Goal: Task Accomplishment & Management: Manage account settings

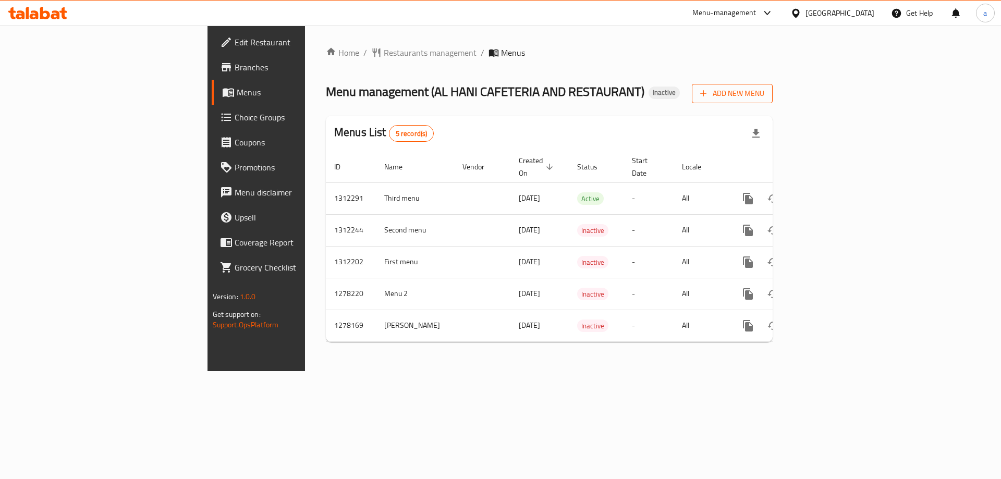
click at [764, 96] on span "Add New Menu" at bounding box center [732, 93] width 64 height 13
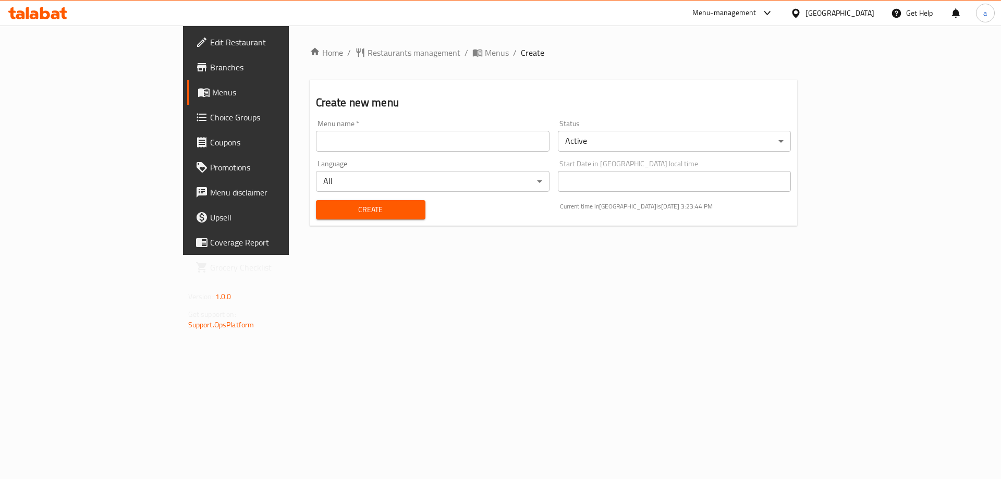
click at [460, 138] on input "text" at bounding box center [432, 141] width 233 height 21
type input "9\17\2025 [PERSON_NAME] first menu"
click at [324, 207] on span "Create" at bounding box center [370, 209] width 93 height 13
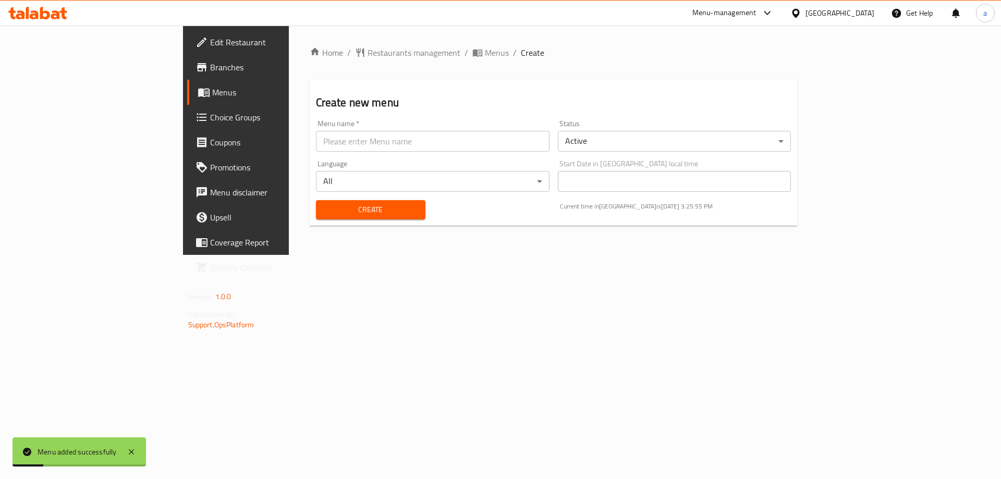
click at [212, 93] on span "Menus" at bounding box center [277, 92] width 130 height 13
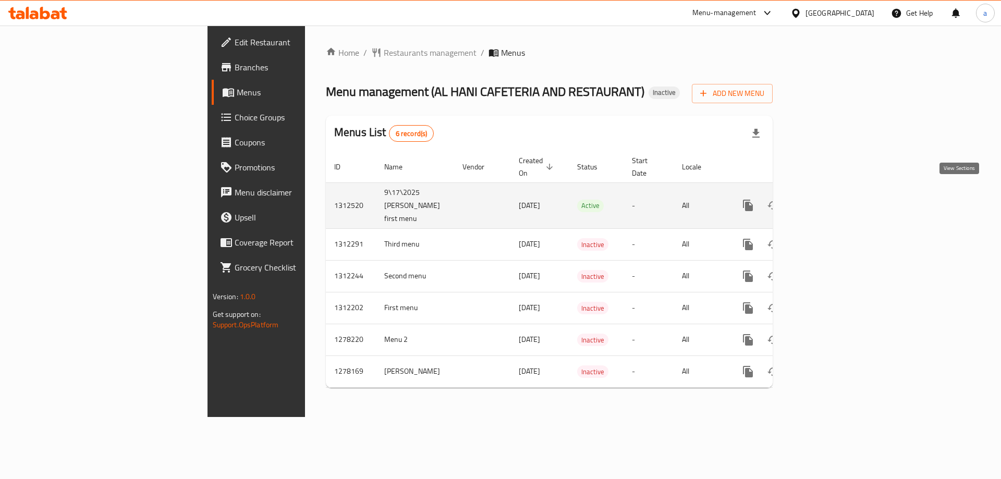
click at [829, 199] on icon "enhanced table" at bounding box center [823, 205] width 13 height 13
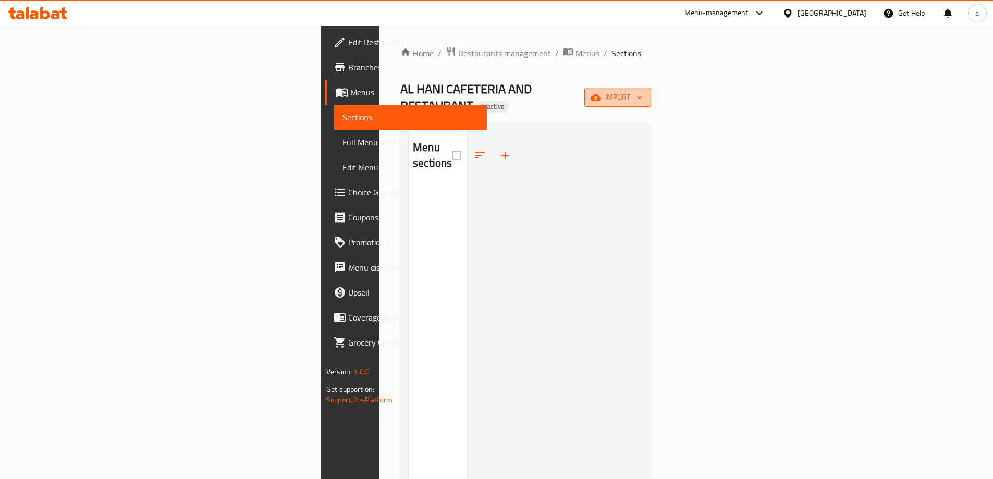
click at [643, 91] on span "import" at bounding box center [617, 97] width 50 height 13
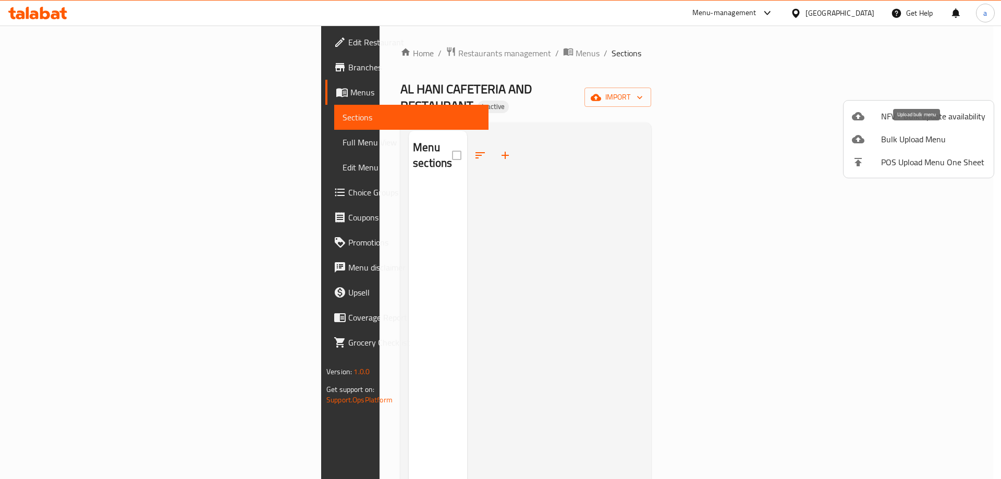
click at [937, 138] on span "Bulk Upload Menu" at bounding box center [933, 139] width 104 height 13
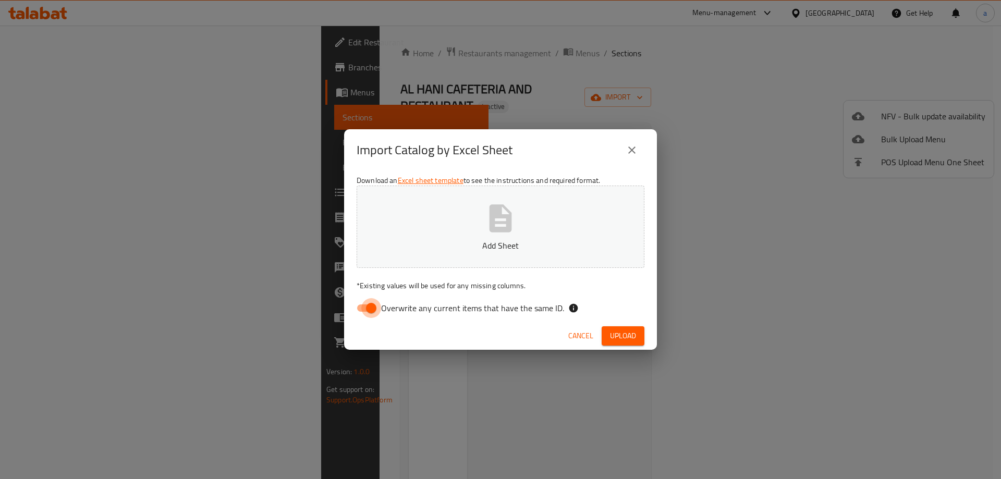
click at [372, 311] on input "Overwrite any current items that have the same ID." at bounding box center [370, 308] width 59 height 20
checkbox input "false"
click at [615, 333] on span "Upload" at bounding box center [623, 335] width 26 height 13
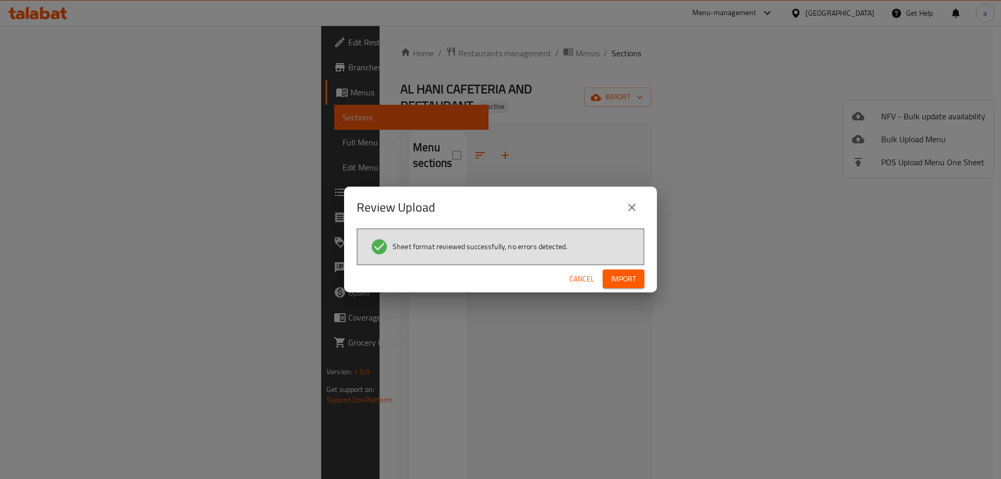
click at [628, 284] on span "Import" at bounding box center [623, 279] width 25 height 13
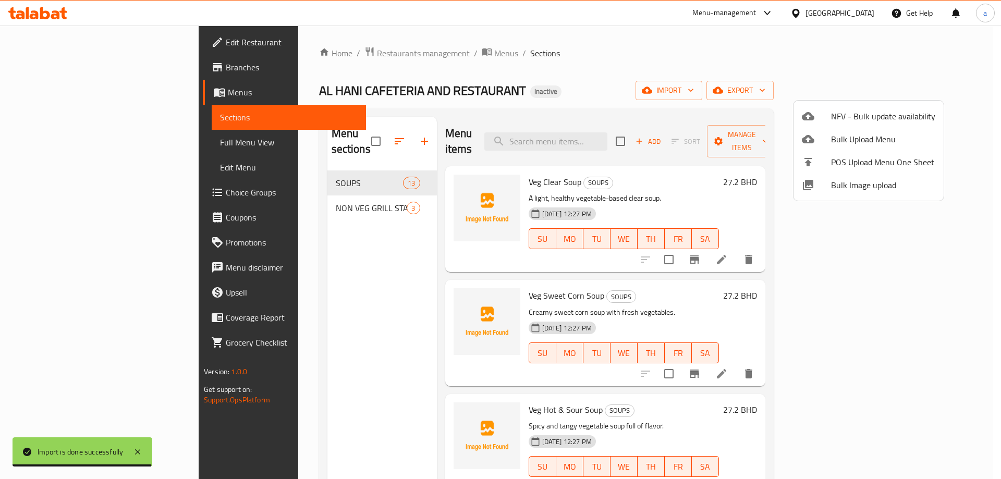
click at [716, 107] on div at bounding box center [500, 239] width 1001 height 479
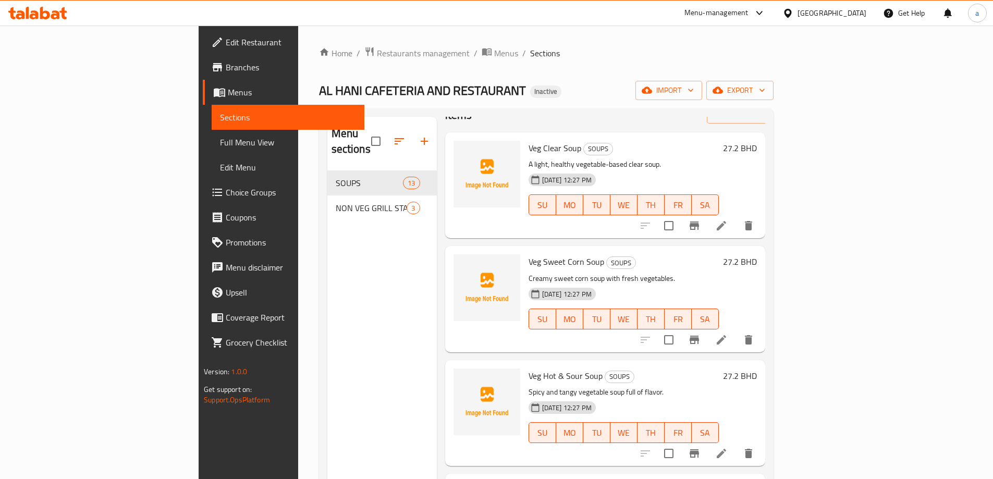
scroll to position [52, 0]
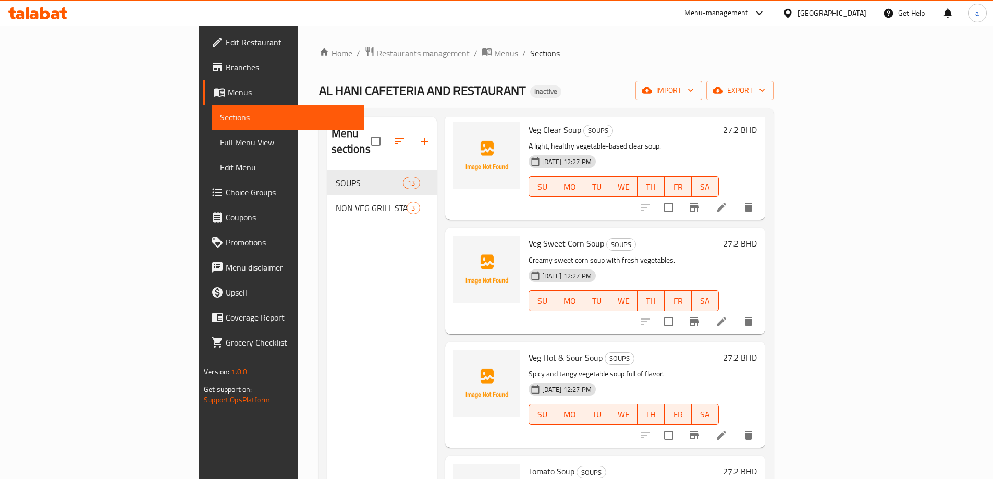
click at [220, 141] on span "Full Menu View" at bounding box center [288, 142] width 136 height 13
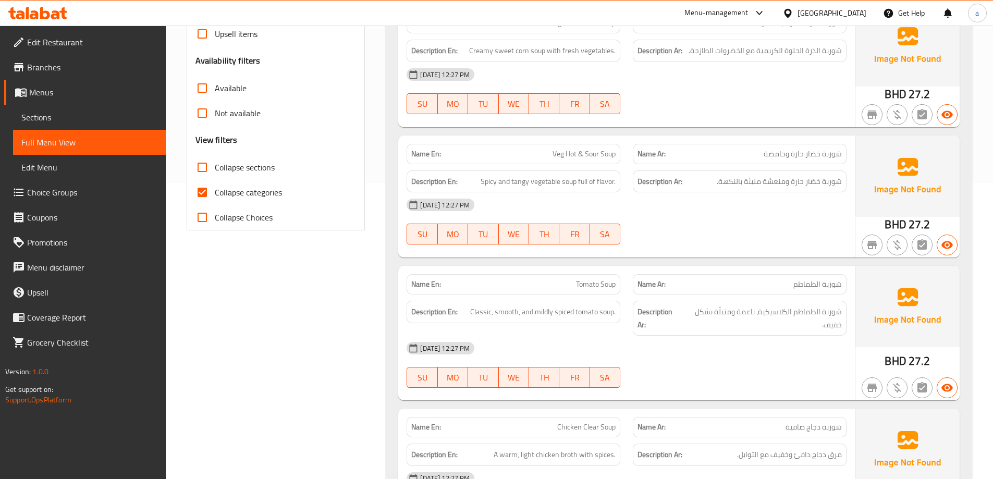
scroll to position [313, 0]
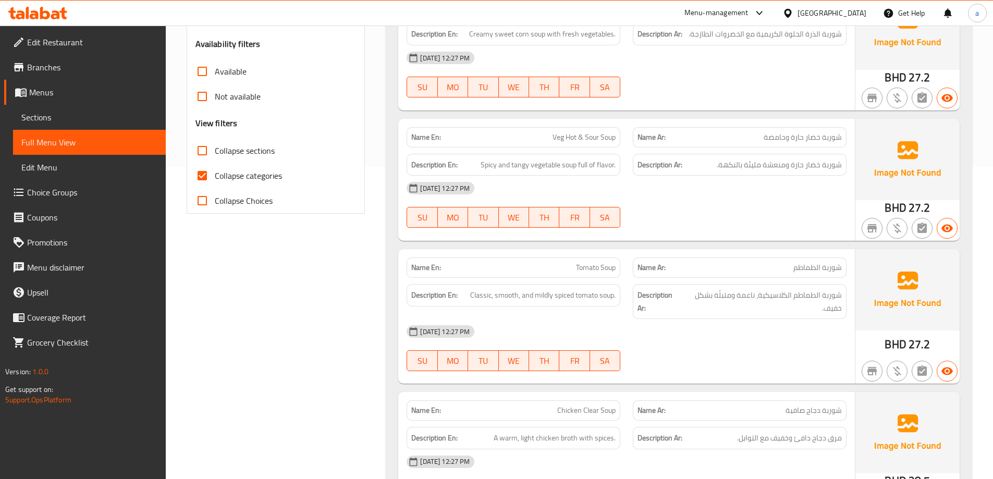
click at [207, 172] on input "Collapse categories" at bounding box center [202, 175] width 25 height 25
checkbox input "false"
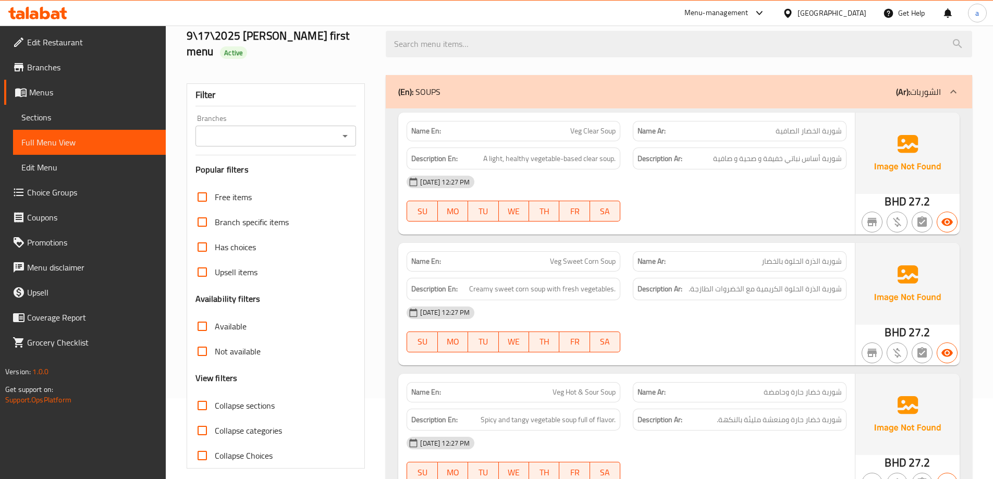
scroll to position [104, 0]
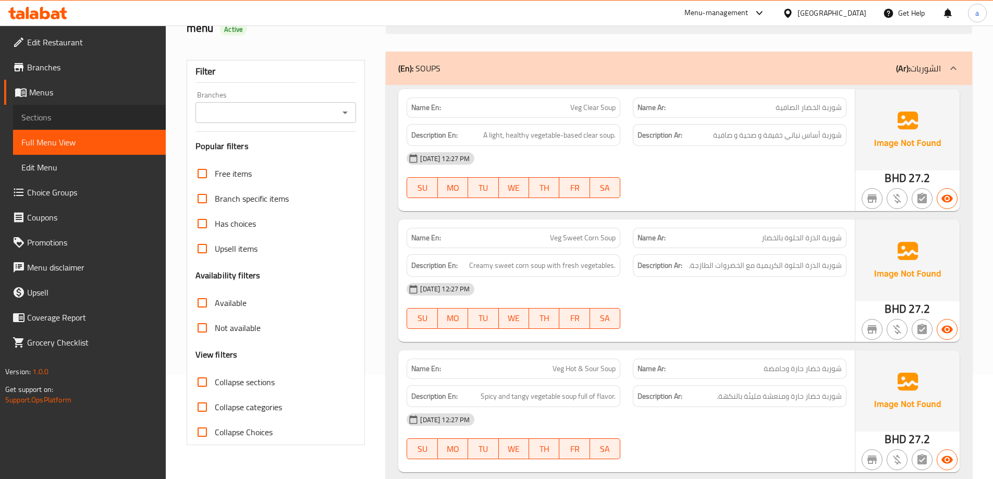
click at [35, 115] on span "Sections" at bounding box center [89, 117] width 136 height 13
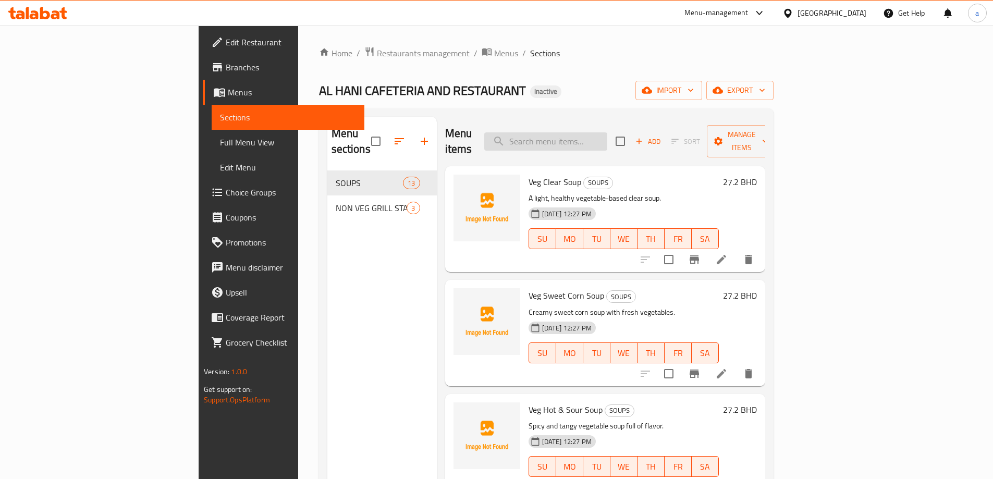
click at [579, 136] on input "search" at bounding box center [545, 141] width 123 height 18
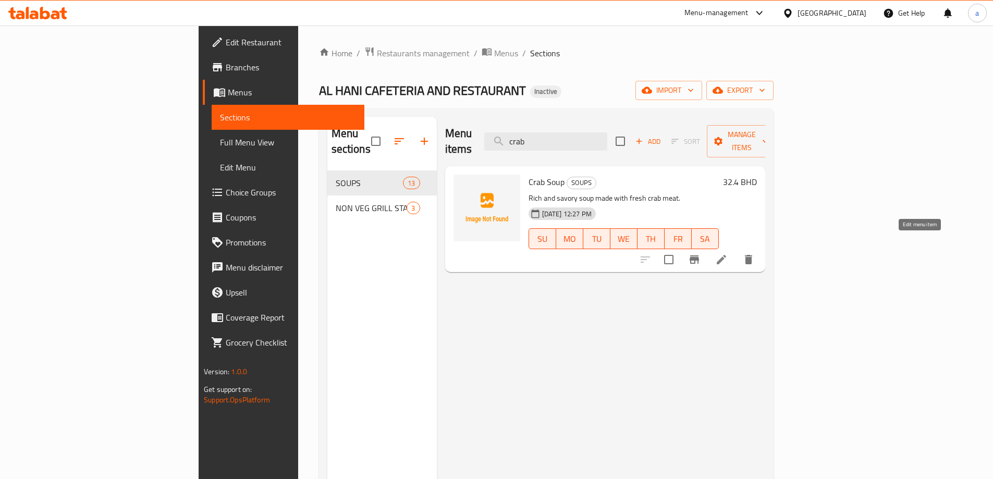
type input "crab"
click at [726, 255] on icon at bounding box center [721, 259] width 9 height 9
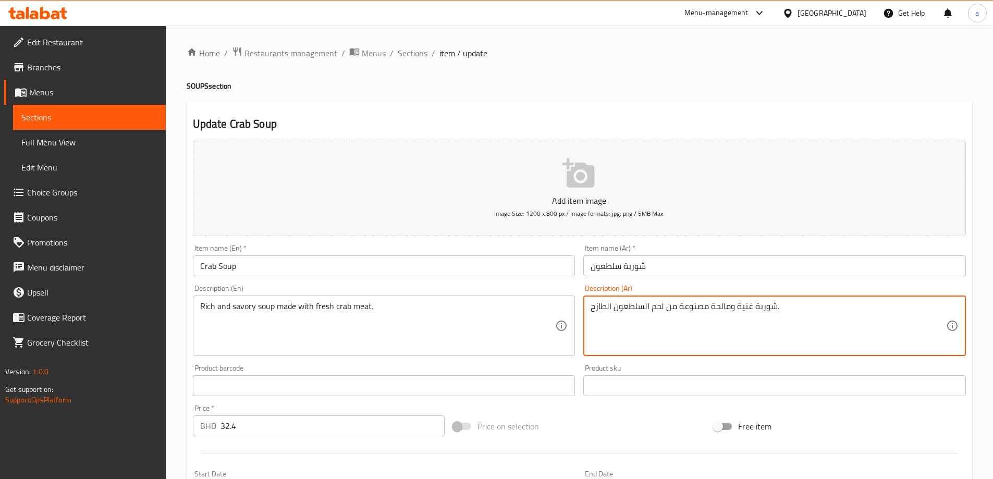
type textarea "شوربة غنية ومالحة مصنوعة من لحم السلطعون الطازج."
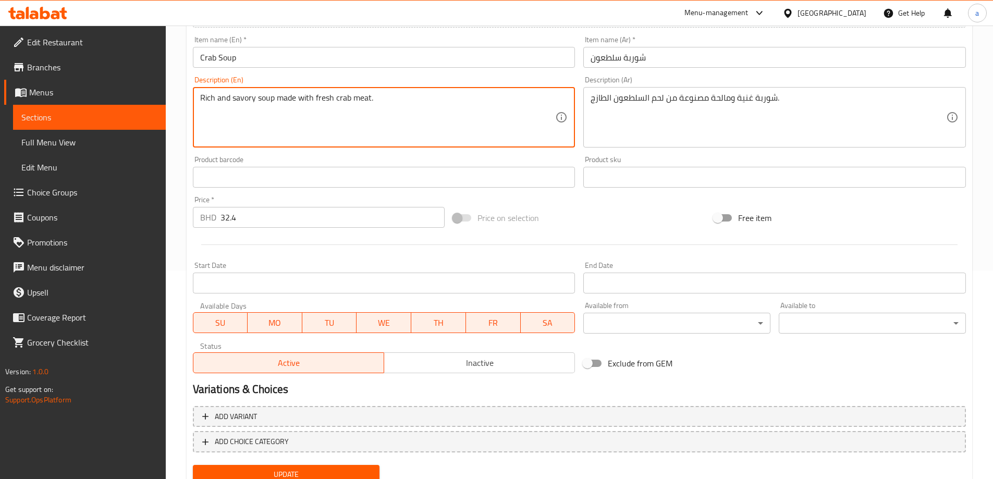
scroll to position [249, 0]
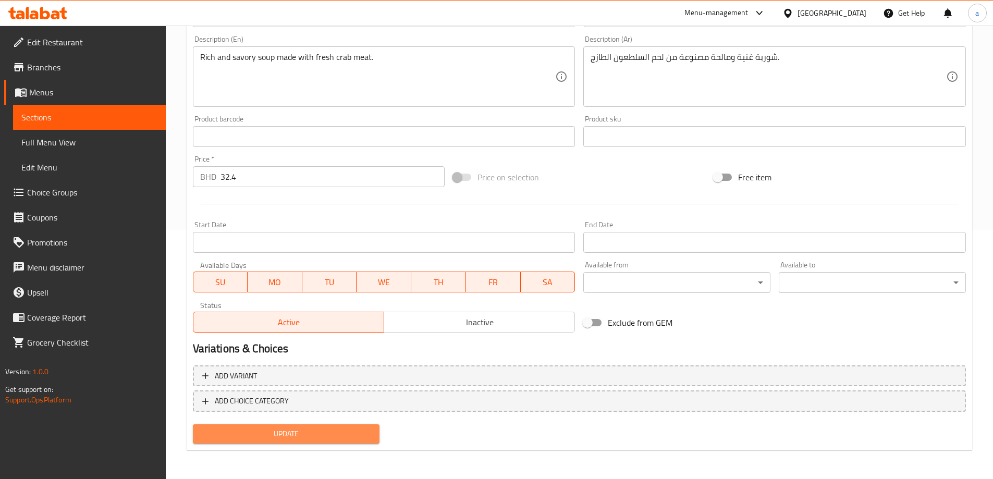
click at [351, 441] on button "Update" at bounding box center [286, 433] width 187 height 19
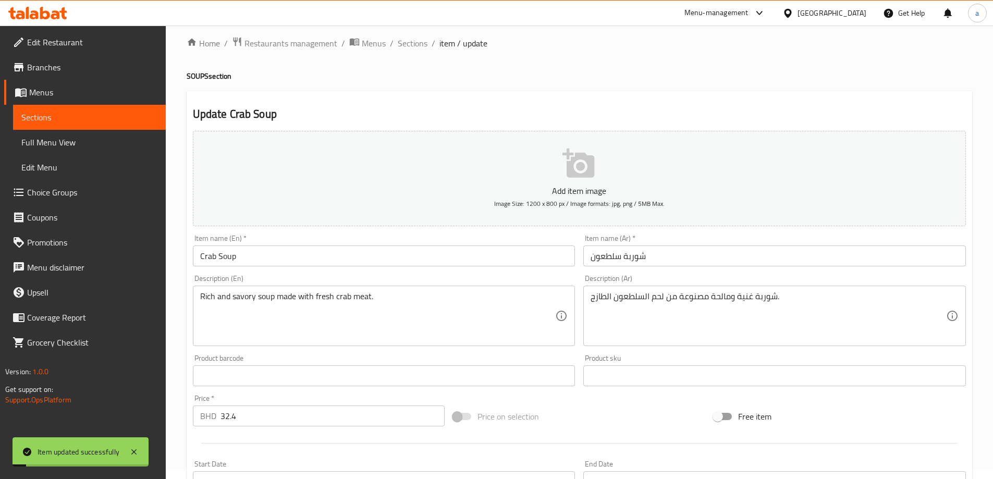
scroll to position [0, 0]
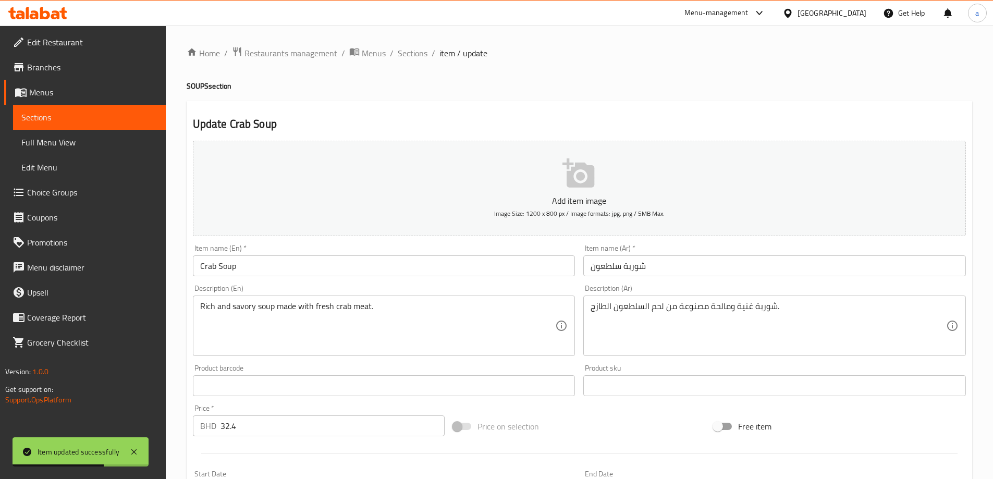
click at [114, 145] on span "Full Menu View" at bounding box center [89, 142] width 136 height 13
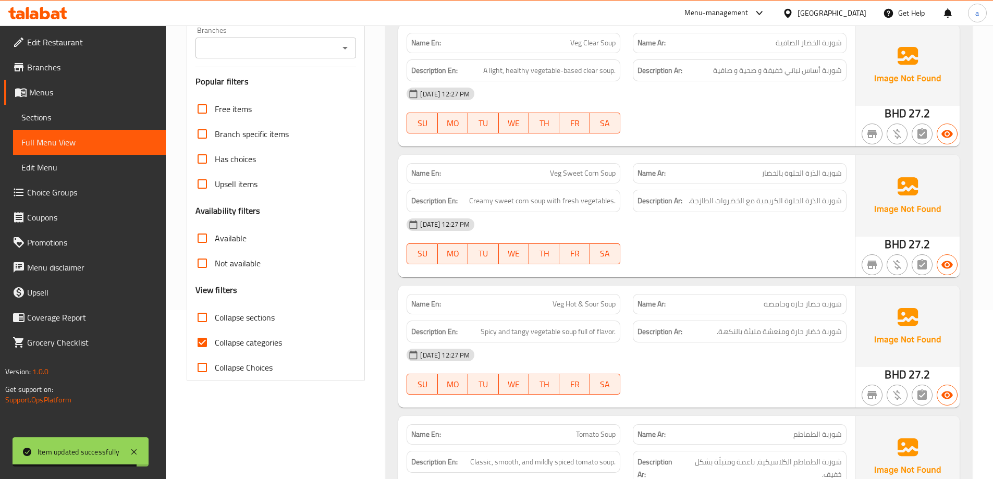
scroll to position [208, 0]
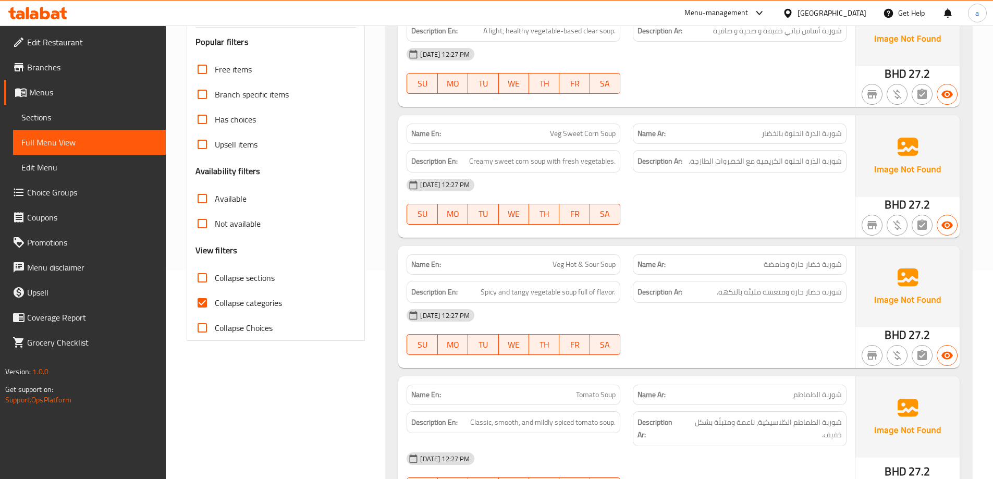
click at [216, 305] on span "Collapse categories" at bounding box center [248, 303] width 67 height 13
click at [215, 305] on input "Collapse categories" at bounding box center [202, 302] width 25 height 25
checkbox input "false"
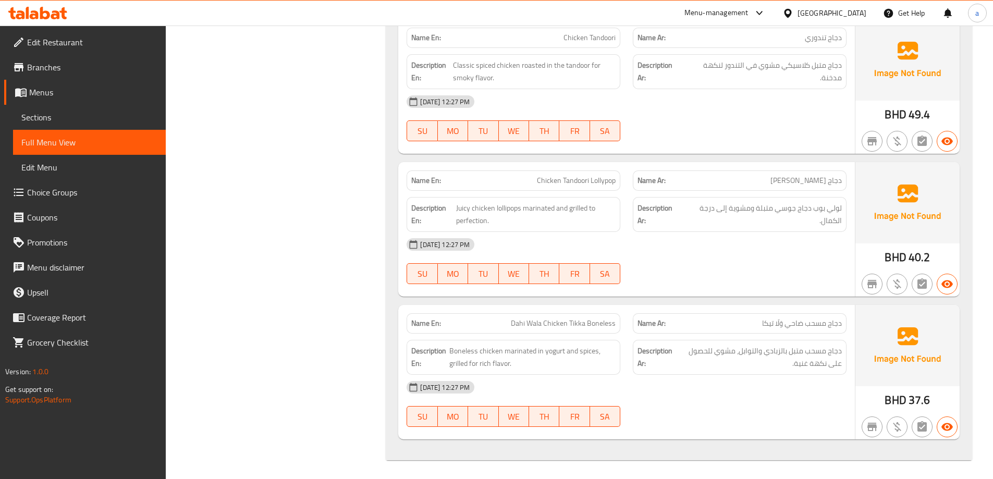
scroll to position [1980, 0]
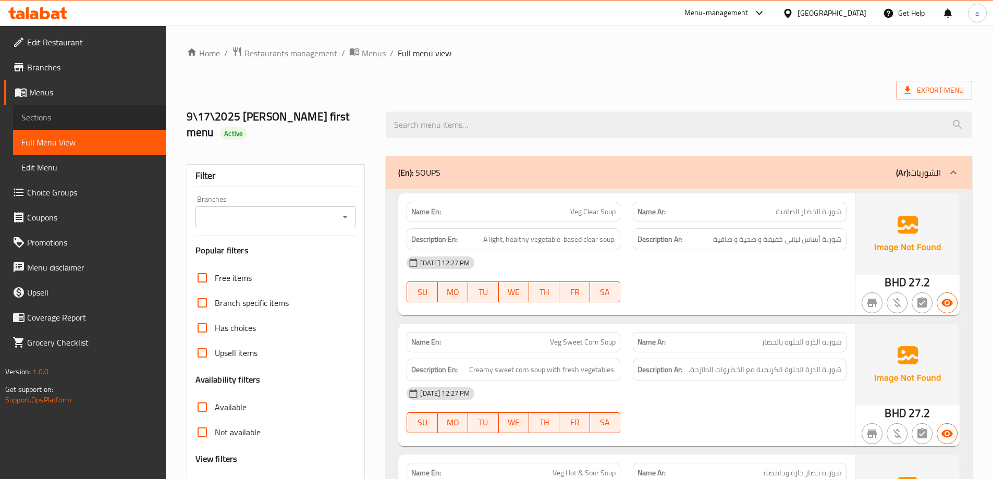
click at [82, 114] on span "Sections" at bounding box center [89, 117] width 136 height 13
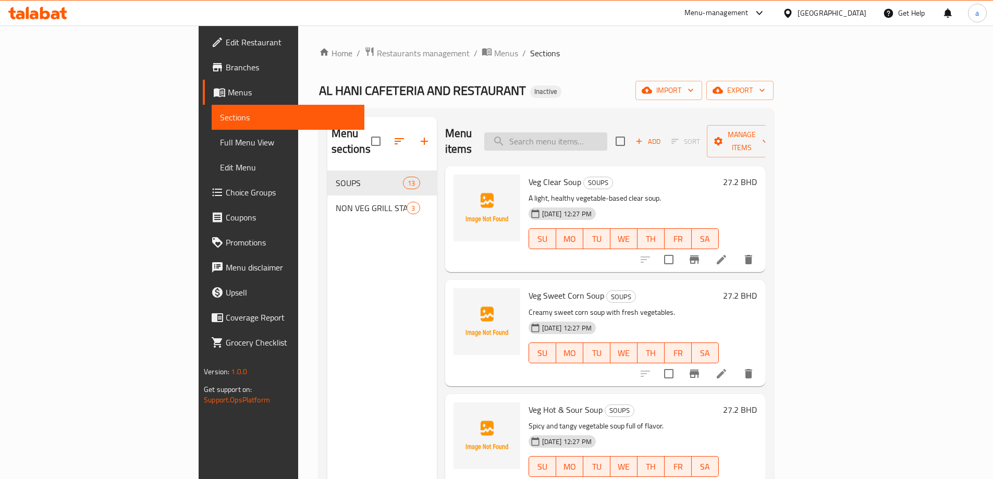
click at [607, 137] on input "search" at bounding box center [545, 141] width 123 height 18
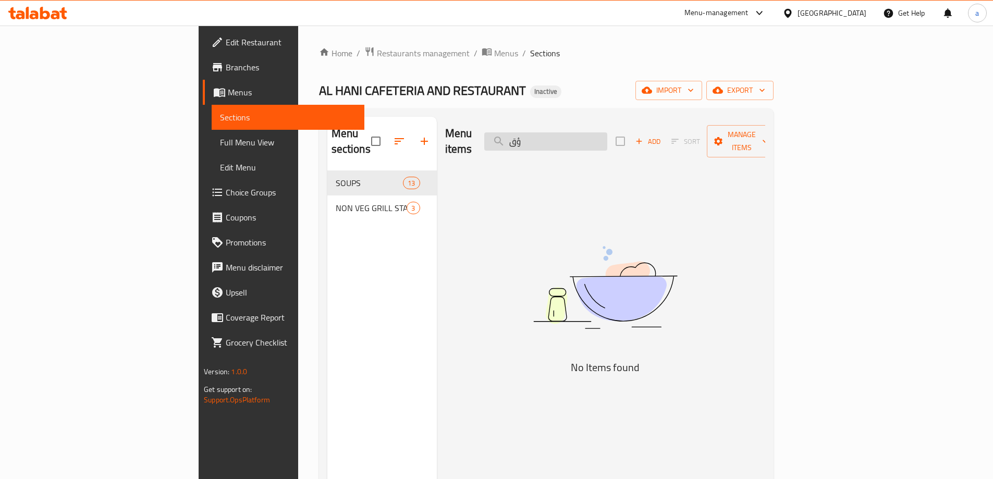
type input "ؤ"
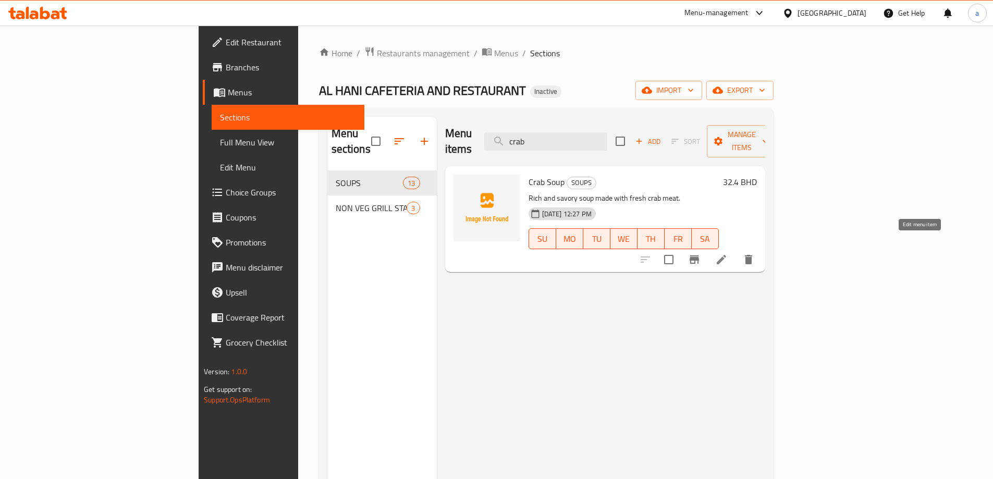
type input "crab"
click at [726, 255] on icon at bounding box center [721, 259] width 9 height 9
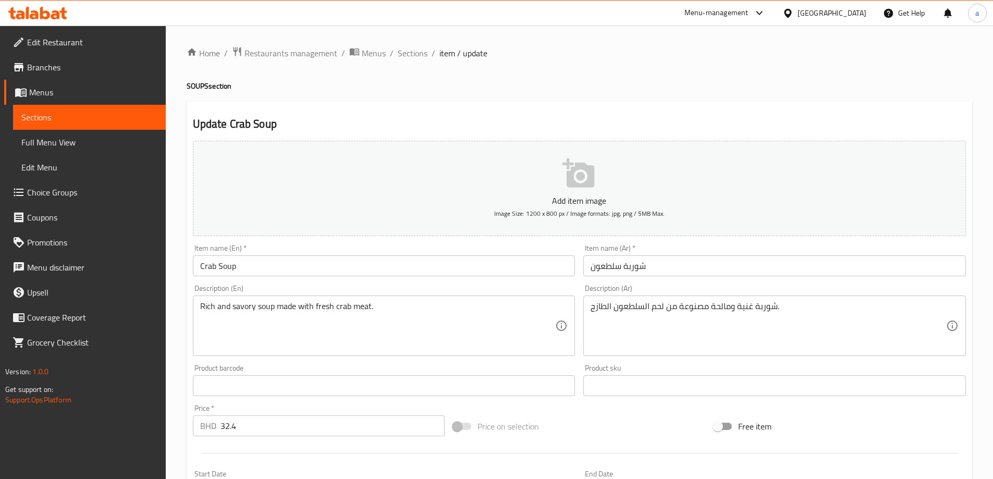
click at [93, 119] on span "Sections" at bounding box center [89, 117] width 136 height 13
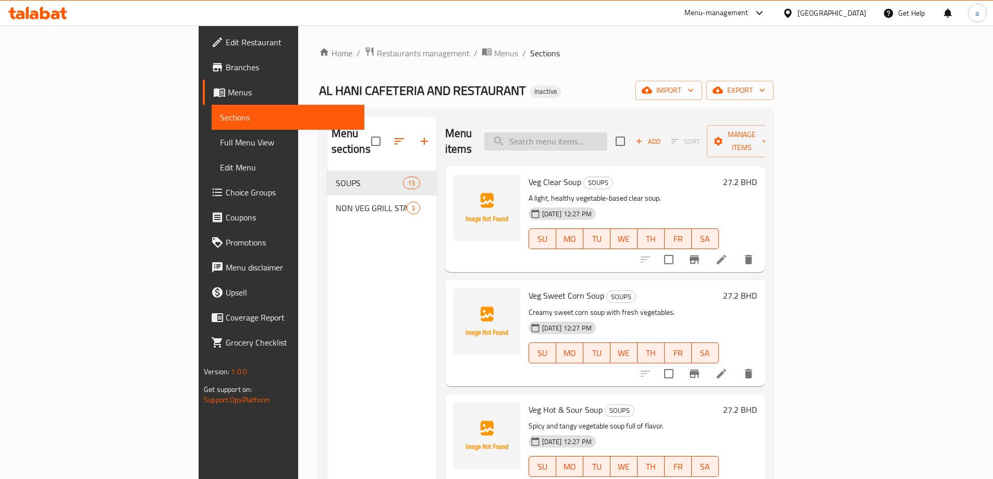
click at [594, 137] on input "search" at bounding box center [545, 141] width 123 height 18
click at [606, 132] on input "search" at bounding box center [545, 141] width 123 height 18
type input "م"
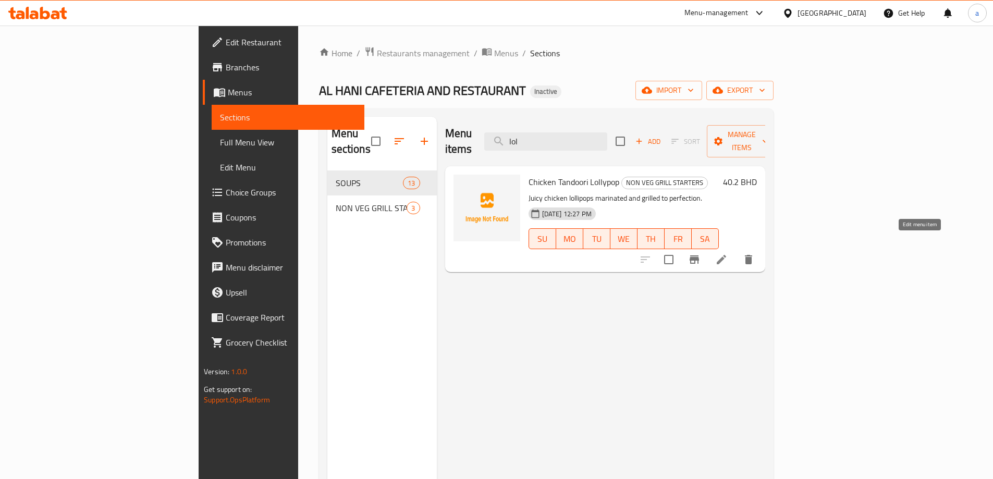
type input "lol"
click at [726, 255] on icon at bounding box center [721, 259] width 9 height 9
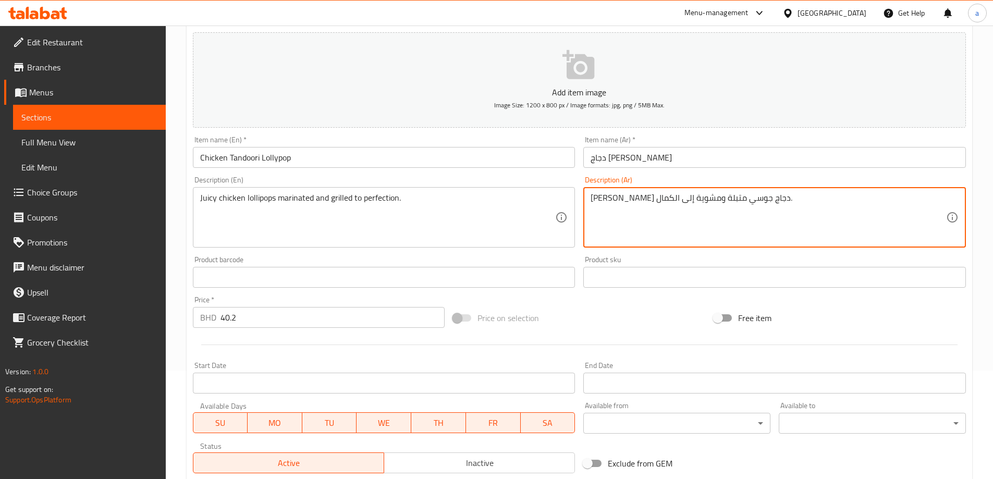
scroll to position [249, 0]
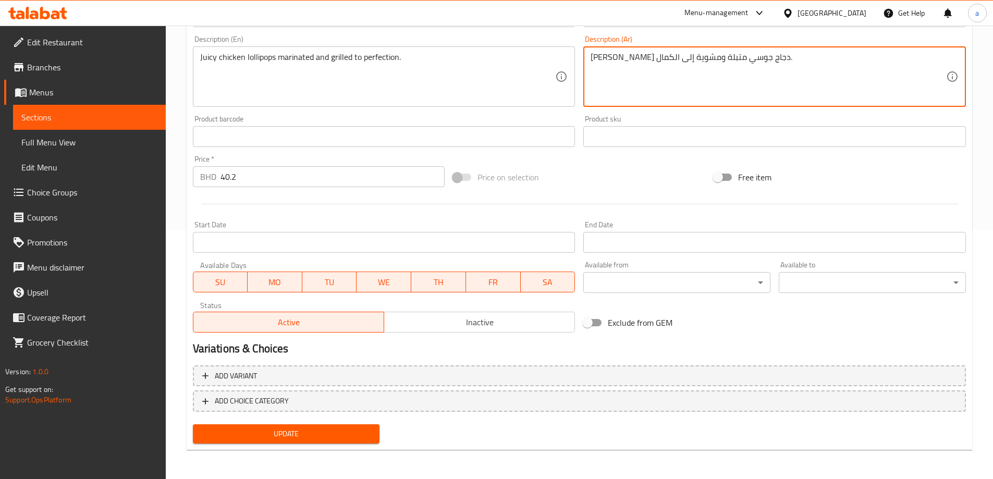
type textarea "لولي بوب دجاج جوسي متبلة ومشوية إلى الكمال."
click at [331, 437] on span "Update" at bounding box center [286, 433] width 170 height 13
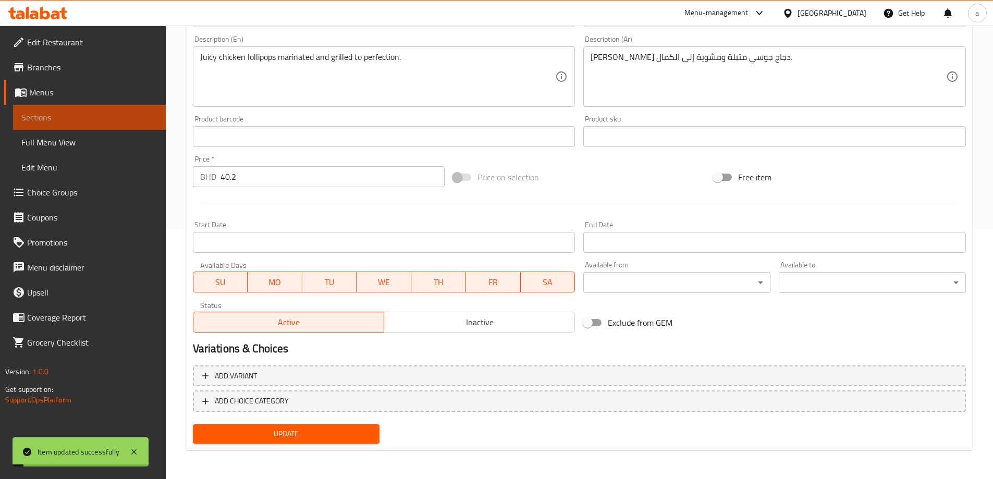
click at [77, 118] on span "Sections" at bounding box center [89, 117] width 136 height 13
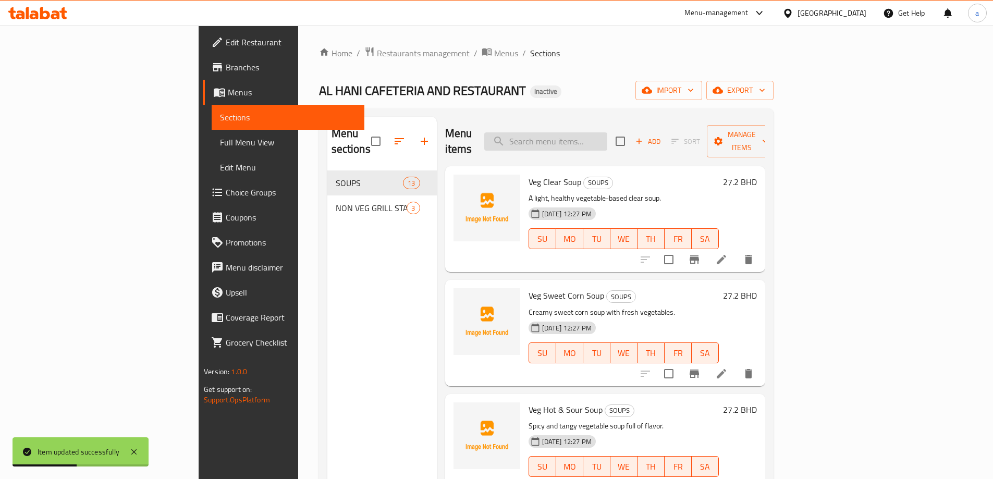
click at [591, 132] on input "search" at bounding box center [545, 141] width 123 height 18
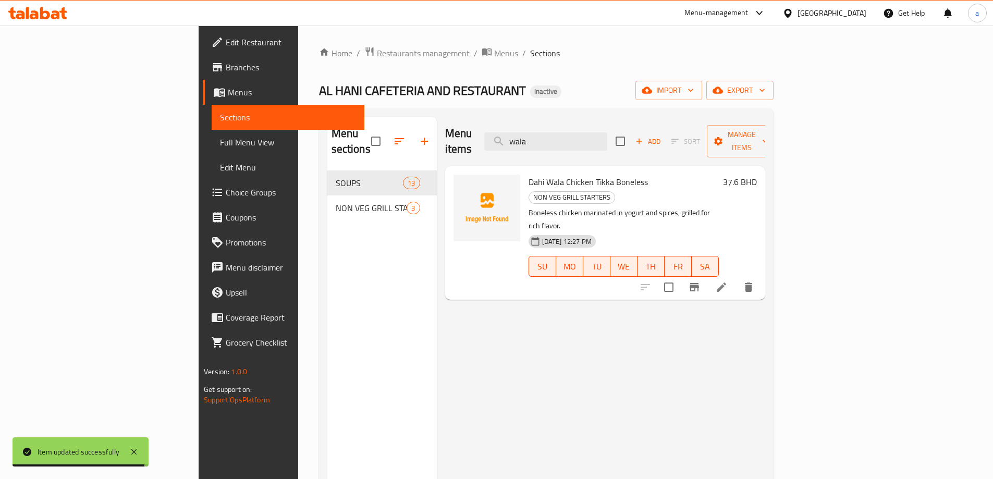
type input "wala"
click at [727, 281] on icon at bounding box center [721, 287] width 13 height 13
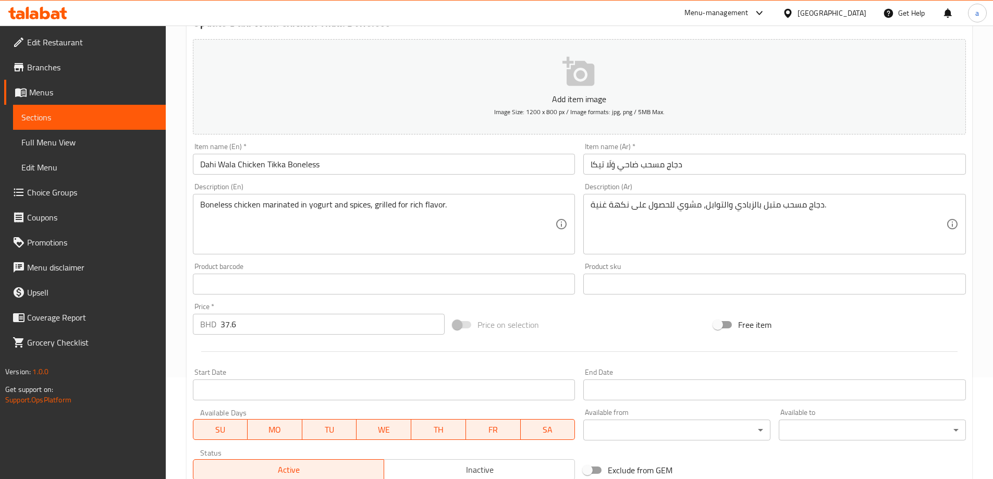
scroll to position [93, 0]
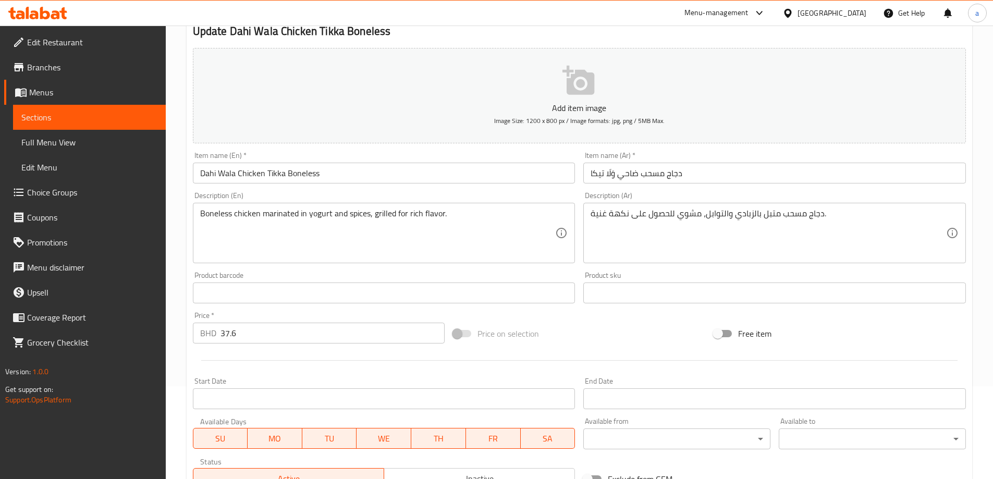
click at [616, 177] on input "دجاج مسحب ضاحي وَلَا تيكا" at bounding box center [774, 173] width 382 height 21
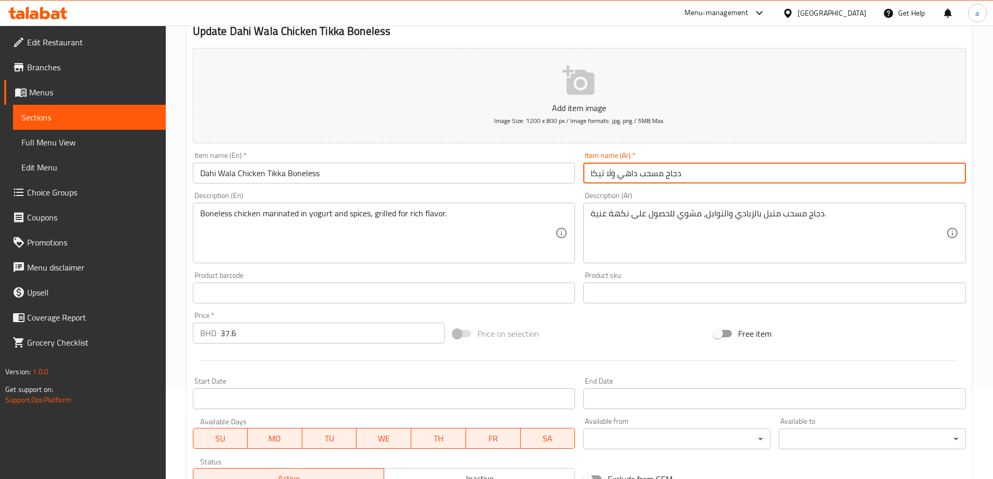
type input "دجاج مسحب داهي وَلَا تيكا"
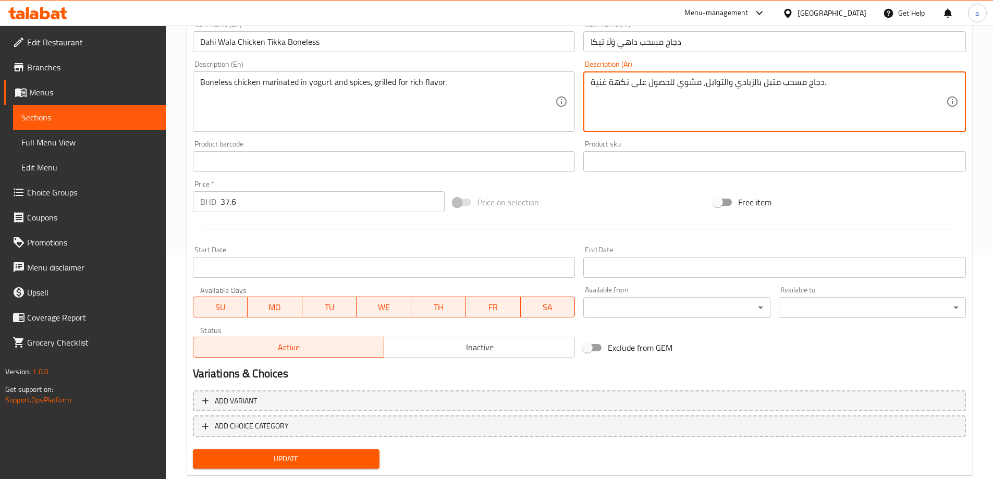
scroll to position [249, 0]
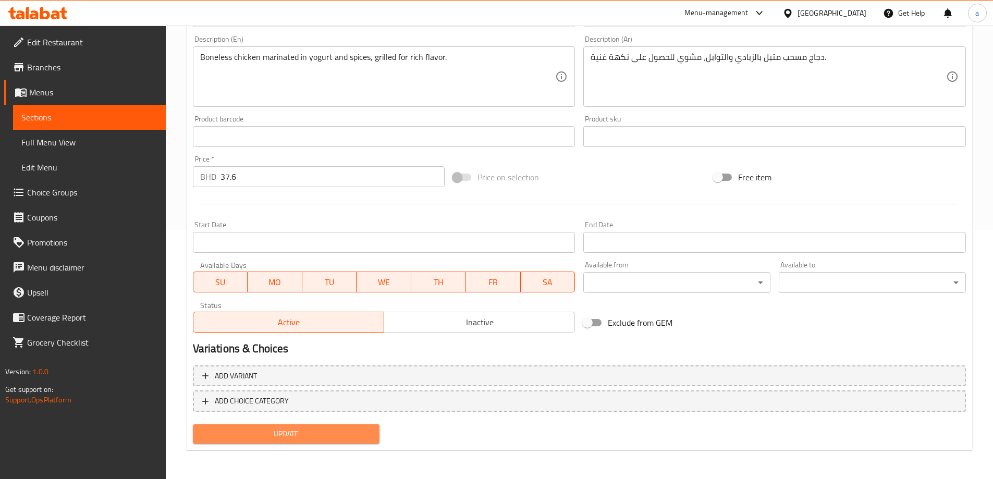
click at [340, 429] on span "Update" at bounding box center [286, 433] width 170 height 13
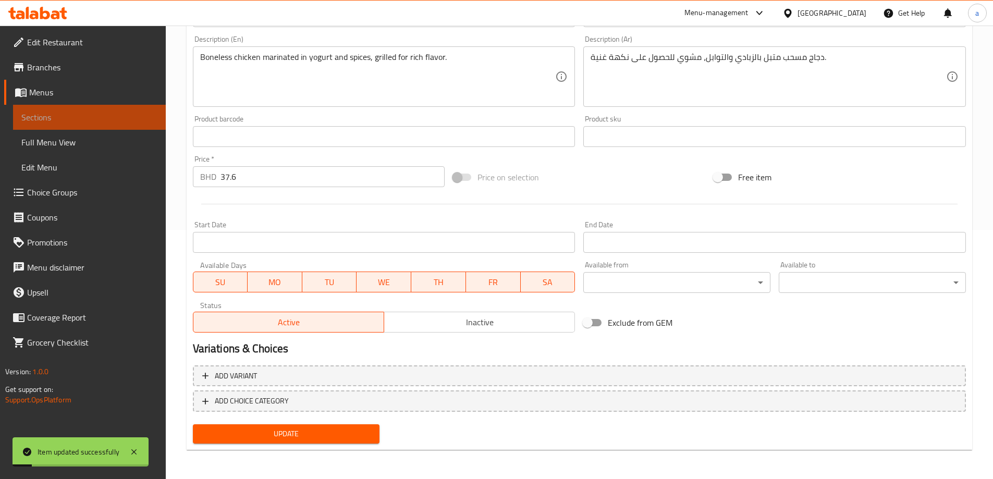
click at [98, 120] on span "Sections" at bounding box center [89, 117] width 136 height 13
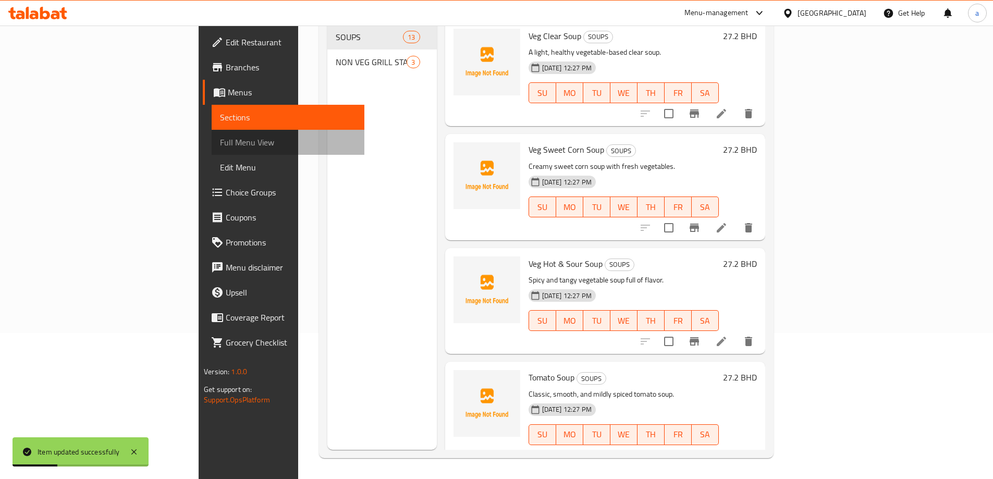
click at [220, 144] on span "Full Menu View" at bounding box center [288, 142] width 136 height 13
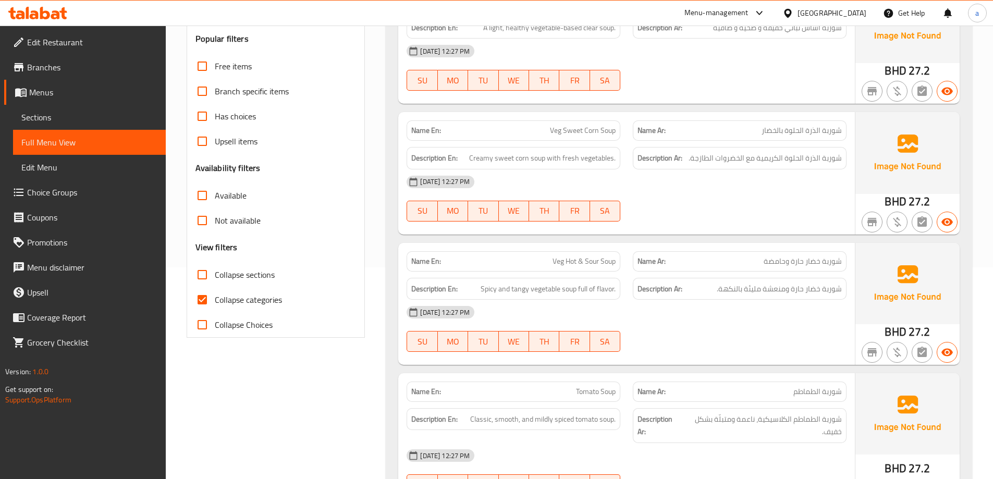
scroll to position [313, 0]
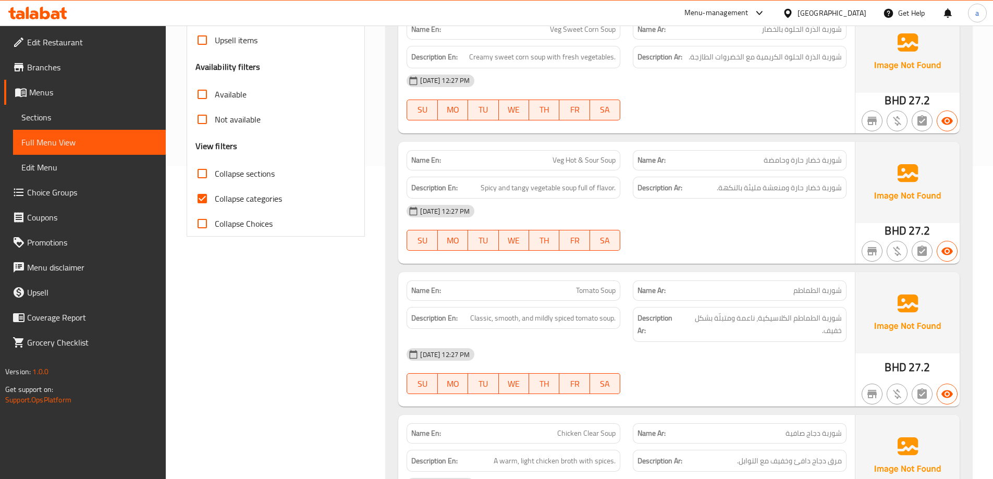
click at [764, 162] on p "Name Ar: شوربة خضار حارة وحامضة" at bounding box center [739, 160] width 204 height 11
click at [75, 121] on span "Sections" at bounding box center [89, 117] width 136 height 13
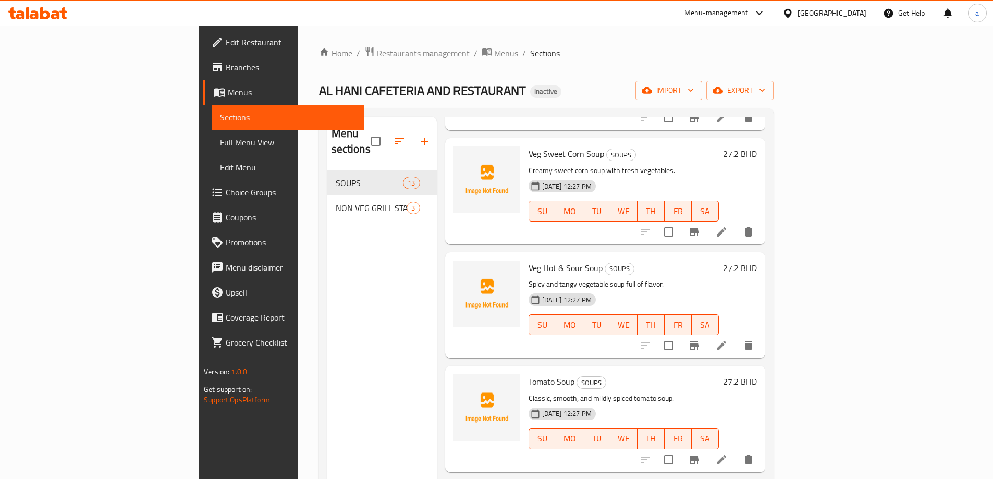
scroll to position [156, 0]
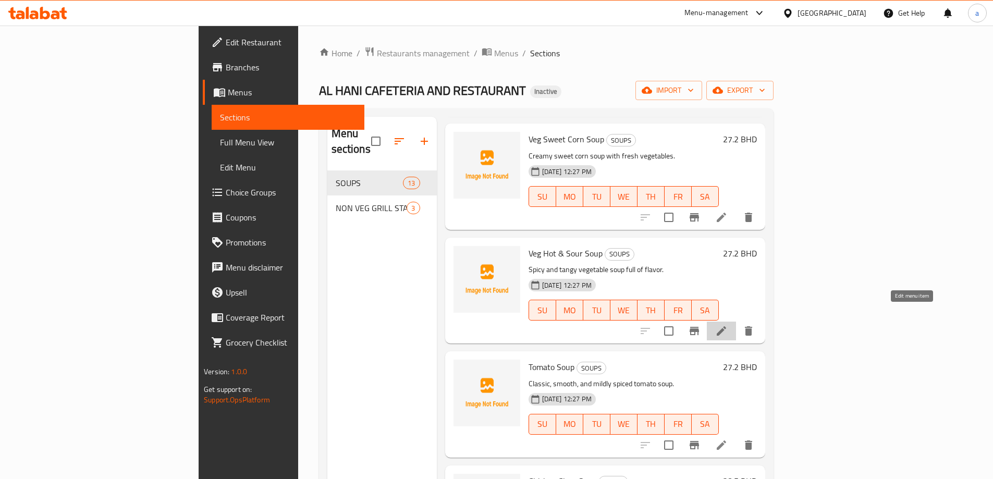
click at [726, 326] on icon at bounding box center [721, 330] width 9 height 9
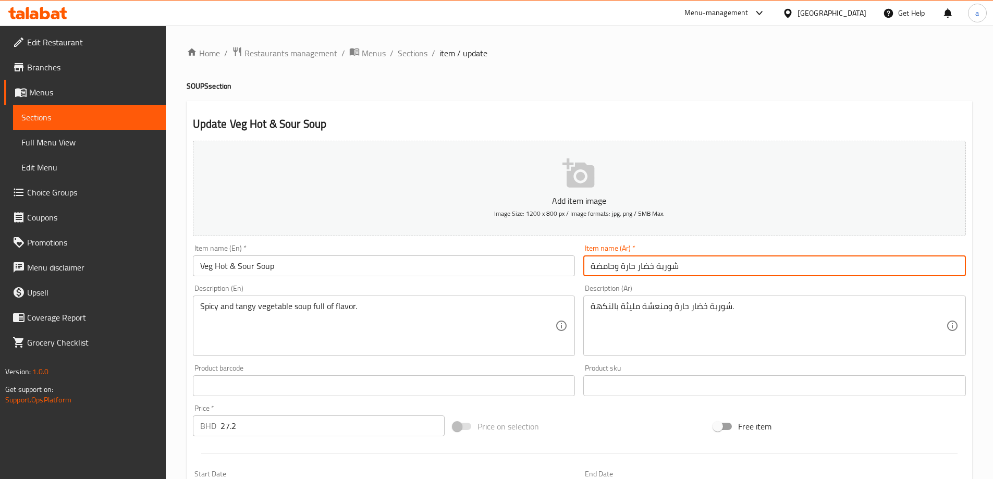
click at [588, 262] on input "شوربة خضار حارة وحامضة" at bounding box center [774, 265] width 382 height 21
click at [590, 264] on input "شوربة خضار حارة وحامضة" at bounding box center [774, 265] width 382 height 21
click at [619, 268] on input "شوربة خضار حارة وحامضة" at bounding box center [774, 265] width 382 height 21
click at [592, 266] on input "شوربة خضار حارة وحامضة" at bounding box center [774, 265] width 382 height 21
click at [599, 267] on input "شوربة خضار حارة وحامضة" at bounding box center [774, 265] width 382 height 21
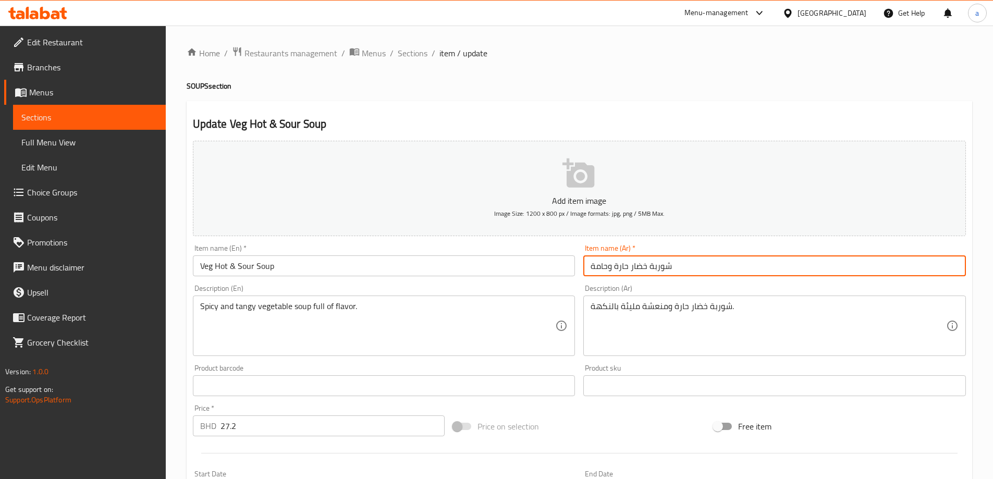
click at [592, 269] on input "شوربة خضار حارة وحامة" at bounding box center [774, 265] width 382 height 21
click at [595, 267] on input "شوربة خضار حارة وحامة" at bounding box center [774, 265] width 382 height 21
click at [685, 268] on input "شوربة خضار حارة ولاذعة" at bounding box center [774, 265] width 382 height 21
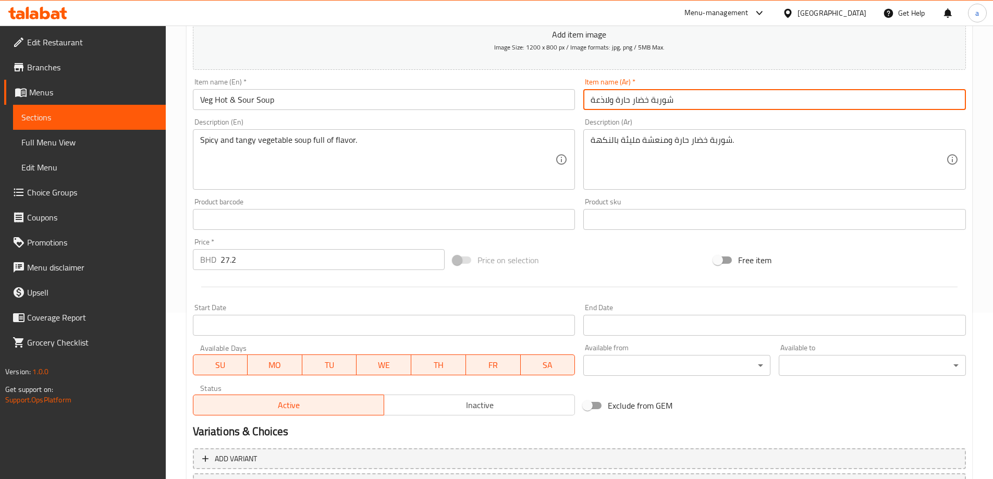
scroll to position [249, 0]
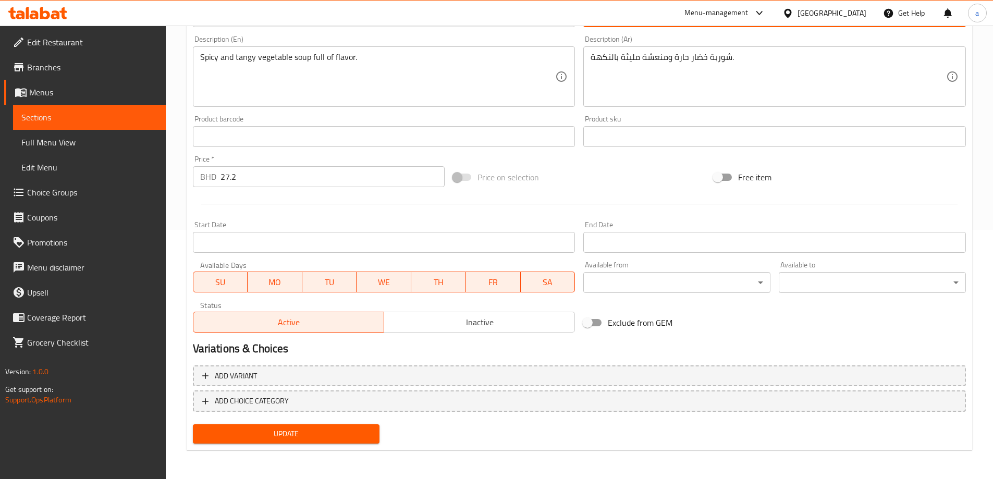
type input "شوربة خضار حارة ولاذعة"
click at [338, 439] on span "Update" at bounding box center [286, 433] width 170 height 13
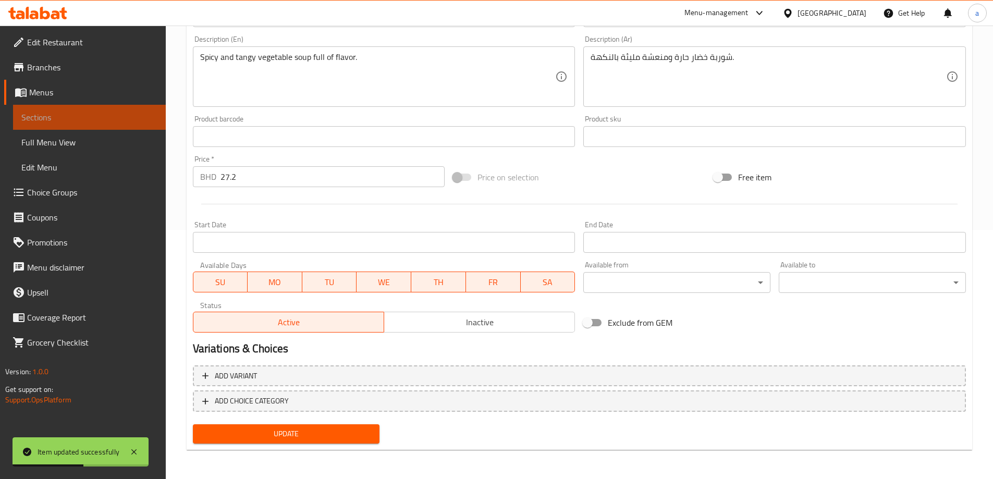
click at [94, 113] on span "Sections" at bounding box center [89, 117] width 136 height 13
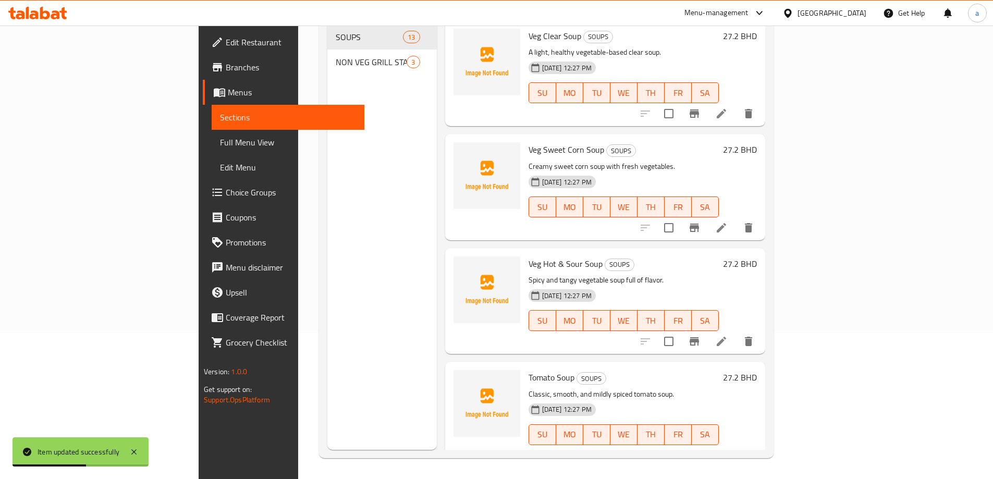
scroll to position [146, 0]
click at [220, 139] on span "Full Menu View" at bounding box center [288, 142] width 136 height 13
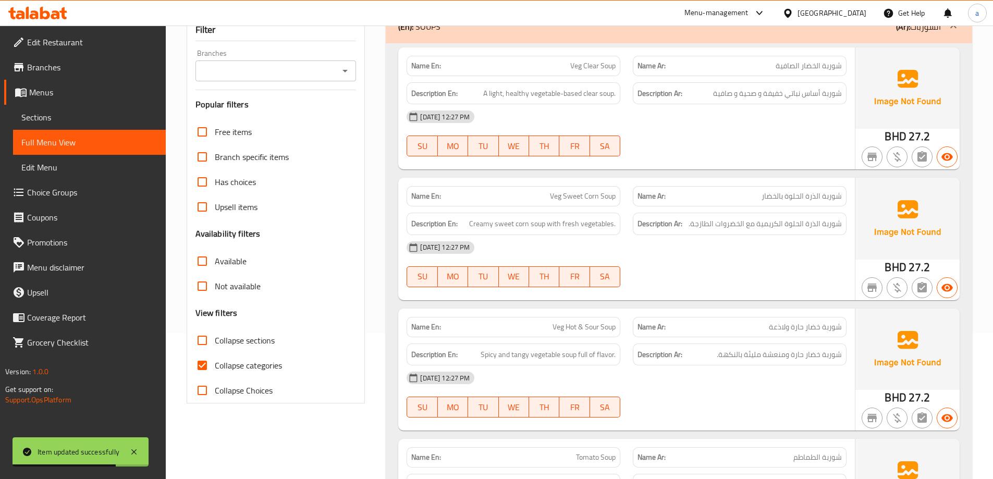
click at [220, 363] on span "Collapse categories" at bounding box center [248, 365] width 67 height 13
click at [215, 363] on input "Collapse categories" at bounding box center [202, 365] width 25 height 25
checkbox input "false"
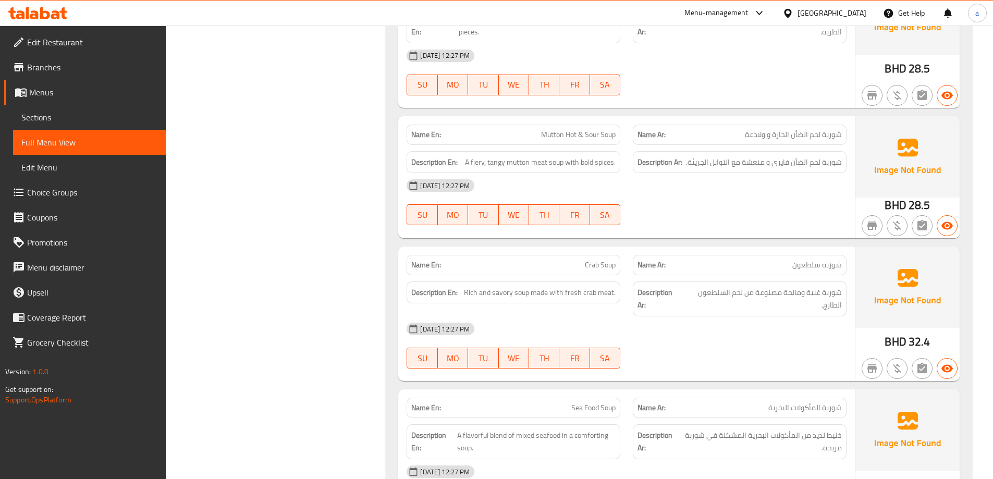
scroll to position [1563, 0]
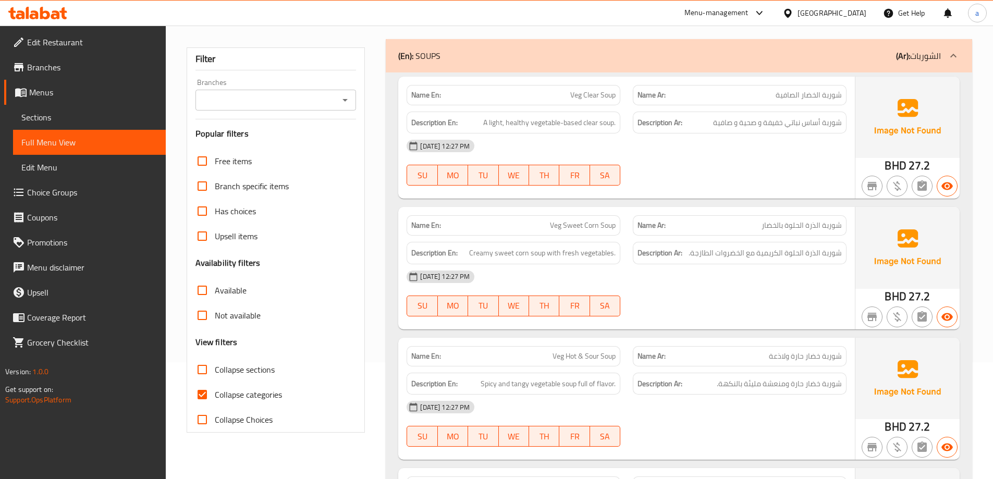
scroll to position [156, 0]
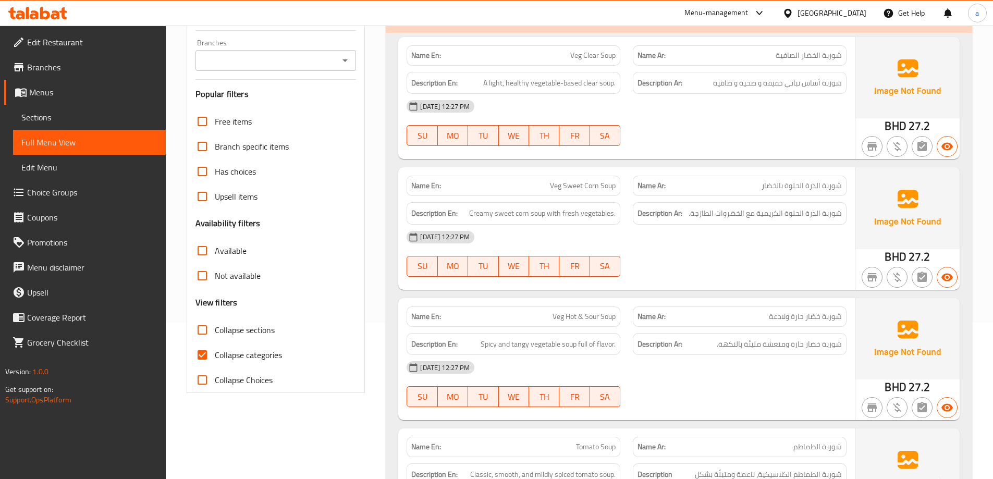
click at [202, 356] on input "Collapse categories" at bounding box center [202, 354] width 25 height 25
checkbox input "false"
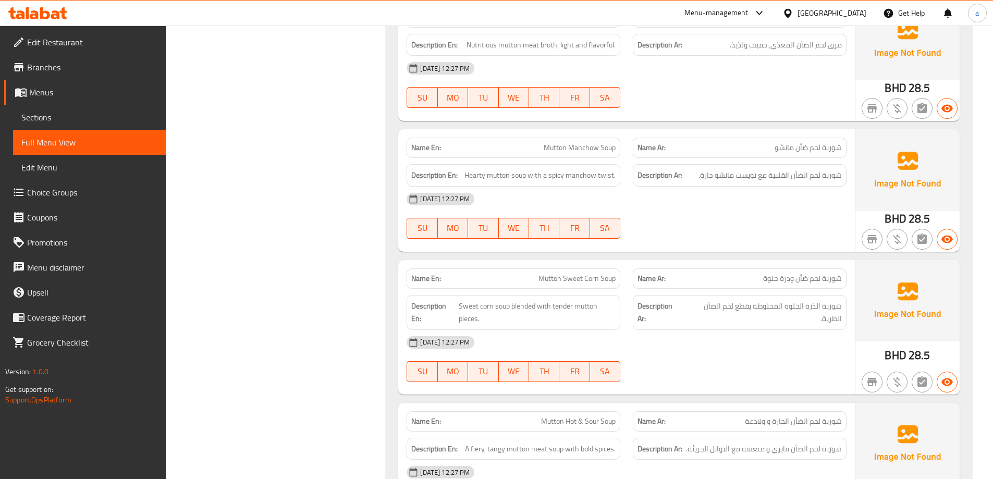
scroll to position [1094, 0]
